Goal: Information Seeking & Learning: Learn about a topic

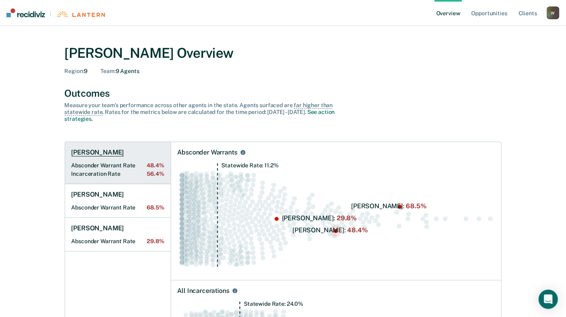
click at [153, 165] on span "48.4%" at bounding box center [155, 165] width 17 height 7
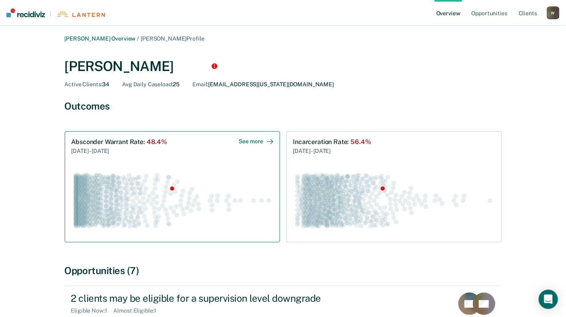
click at [262, 141] on div "See more" at bounding box center [256, 141] width 34 height 7
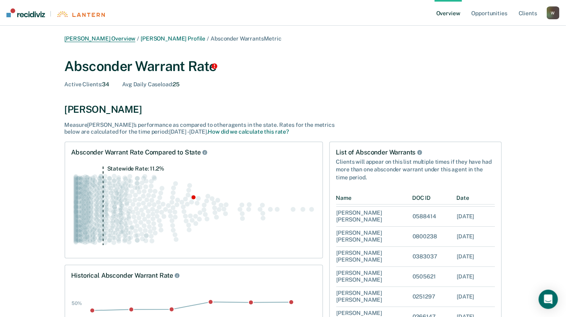
click at [97, 38] on link "[PERSON_NAME] Overview" at bounding box center [100, 38] width 71 height 7
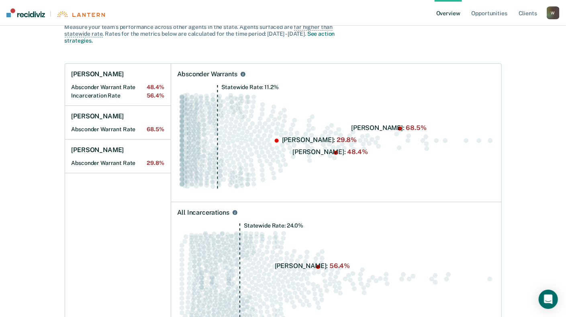
scroll to position [80, 0]
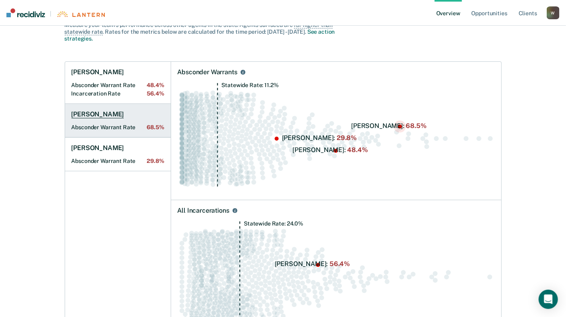
click at [94, 128] on Rate "Absconder Warrant Rate 68.5%" at bounding box center [117, 127] width 93 height 7
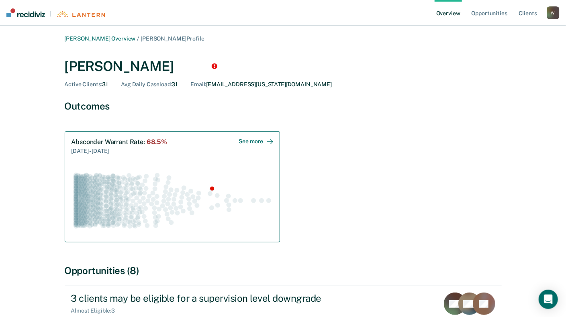
click at [255, 142] on div "See more" at bounding box center [256, 141] width 34 height 7
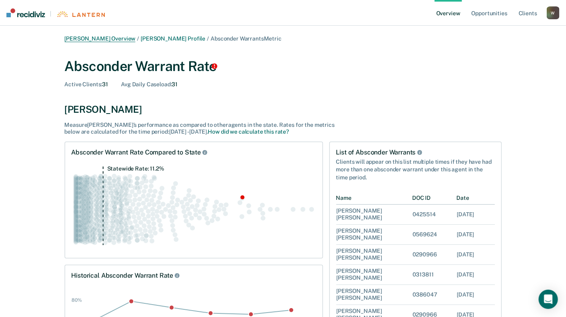
click at [88, 39] on link "[PERSON_NAME] Overview" at bounding box center [100, 38] width 71 height 7
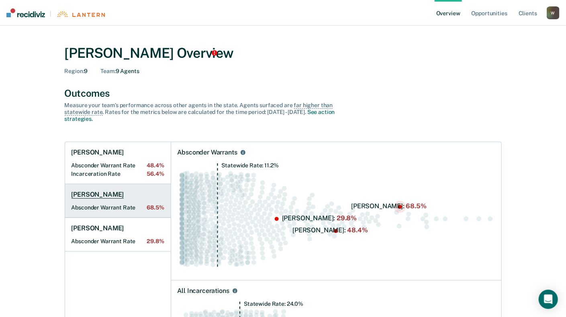
click at [126, 206] on Rate "Absconder Warrant Rate 68.5%" at bounding box center [117, 207] width 93 height 7
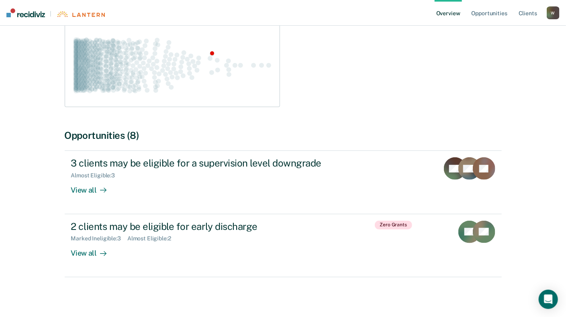
scroll to position [137, 0]
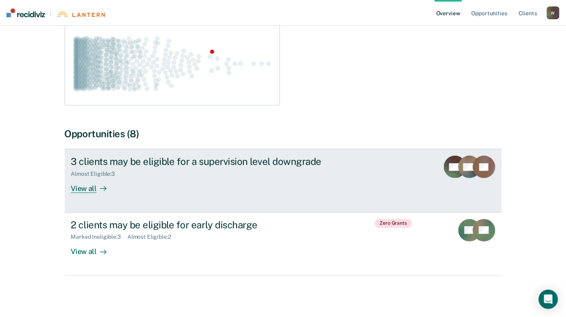
click at [79, 194] on link "3 clients may be eligible for a supervision level downgrade Almost Eligible : 3…" at bounding box center [283, 180] width 437 height 63
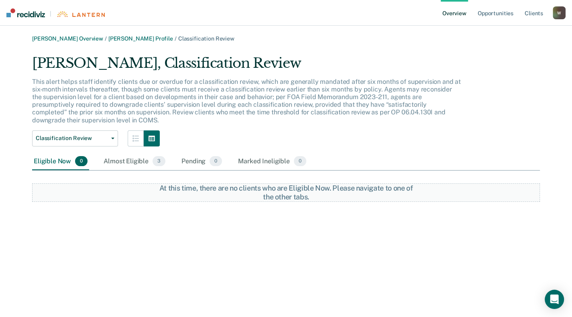
click at [378, 196] on div "At this time, there are no clients who are Eligible Now. Please navigate to one…" at bounding box center [286, 192] width 254 height 17
click at [142, 163] on div "Almost Eligible 3" at bounding box center [134, 162] width 65 height 18
